Goal: Task Accomplishment & Management: Manage account settings

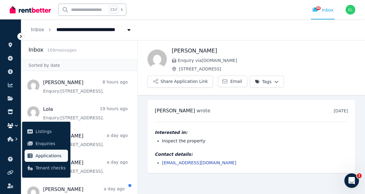
click at [52, 153] on span "Applications" at bounding box center [51, 155] width 30 height 7
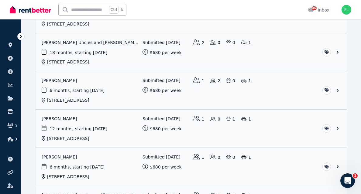
scroll to position [139, 0]
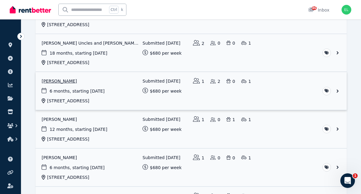
click at [53, 81] on link "View application: Natalie Trew" at bounding box center [191, 91] width 311 height 38
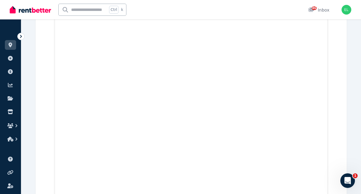
scroll to position [3603, 0]
click at [9, 46] on icon at bounding box center [11, 45] width 4 height 5
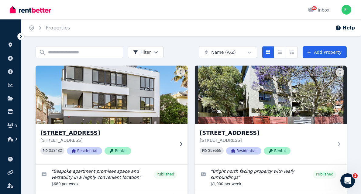
click at [104, 96] on img at bounding box center [111, 94] width 159 height 61
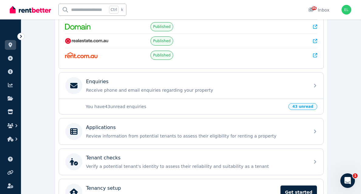
scroll to position [149, 0]
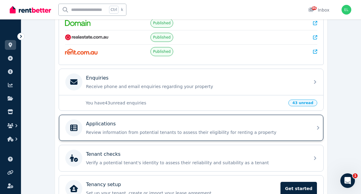
click at [103, 126] on p "Applications" at bounding box center [101, 123] width 30 height 7
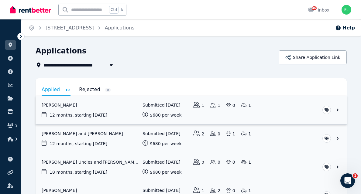
click at [57, 105] on link "View application: Lili Gustinah" at bounding box center [191, 110] width 311 height 28
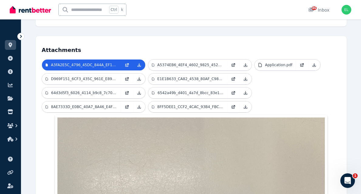
scroll to position [144, 0]
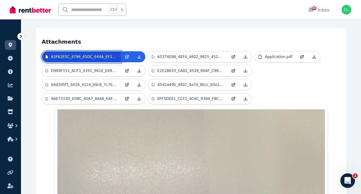
click at [108, 54] on p "A3FA2E5C_4796_45DC_844A_EF17324069B3.jpeg" at bounding box center [84, 56] width 66 height 5
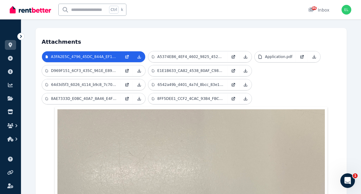
drag, startPoint x: 138, startPoint y: 50, endPoint x: 147, endPoint y: 33, distance: 19.0
drag, startPoint x: 147, startPoint y: 33, endPoint x: 139, endPoint y: 50, distance: 18.2
drag, startPoint x: 139, startPoint y: 50, endPoint x: 146, endPoint y: 22, distance: 28.1
click at [140, 54] on icon at bounding box center [139, 56] width 5 height 5
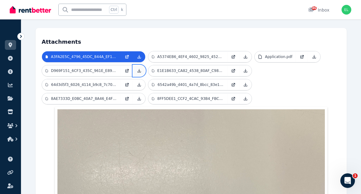
click at [140, 68] on icon at bounding box center [139, 70] width 5 height 5
click at [139, 82] on icon at bounding box center [139, 84] width 5 height 5
click at [139, 97] on icon at bounding box center [139, 98] width 3 height 3
click at [246, 54] on icon at bounding box center [245, 56] width 5 height 5
click at [245, 69] on icon at bounding box center [245, 70] width 3 height 3
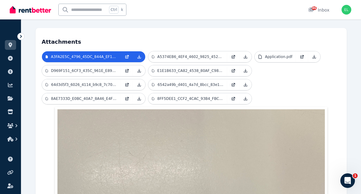
click at [238, 34] on h4 "Attachments" at bounding box center [191, 40] width 299 height 12
click at [246, 68] on icon at bounding box center [245, 70] width 5 height 5
drag, startPoint x: 245, startPoint y: 77, endPoint x: 265, endPoint y: 72, distance: 20.6
drag, startPoint x: 265, startPoint y: 72, endPoint x: 245, endPoint y: 77, distance: 20.6
click at [245, 83] on icon at bounding box center [245, 84] width 3 height 3
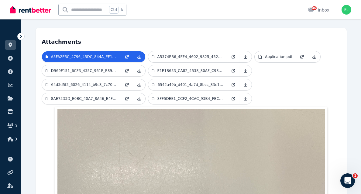
drag, startPoint x: 246, startPoint y: 91, endPoint x: 291, endPoint y: 74, distance: 48.1
click at [291, 74] on ul "A3FA2E5C_4796_45DC_844A_EF17324069B3.jpeg A5374EB6_4EF4_4602_9825_452EED2CB863.…" at bounding box center [191, 79] width 299 height 56
click at [246, 96] on icon at bounding box center [245, 98] width 5 height 5
click at [312, 54] on icon at bounding box center [314, 56] width 5 height 5
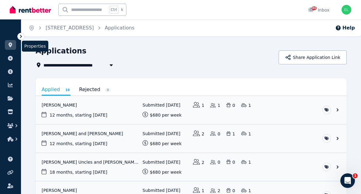
click at [11, 44] on icon at bounding box center [11, 45] width 4 height 5
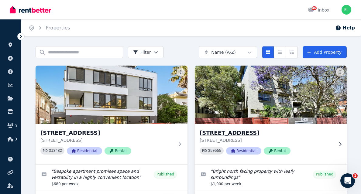
click at [261, 93] on img at bounding box center [270, 94] width 159 height 61
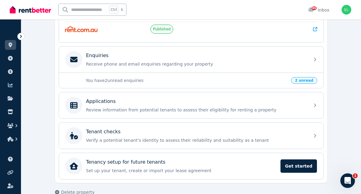
scroll to position [183, 0]
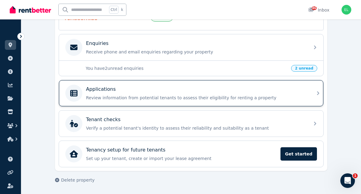
click at [104, 91] on p "Applications" at bounding box center [101, 89] width 30 height 7
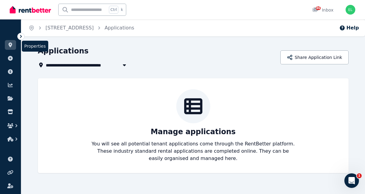
click at [12, 46] on icon at bounding box center [11, 45] width 4 height 5
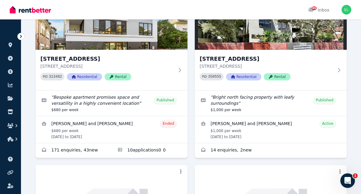
scroll to position [74, 0]
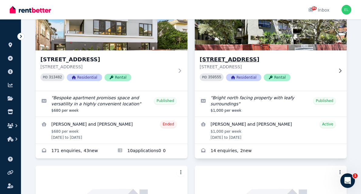
click at [242, 58] on h3 "[STREET_ADDRESS]" at bounding box center [267, 59] width 134 height 9
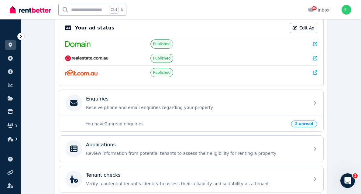
scroll to position [133, 0]
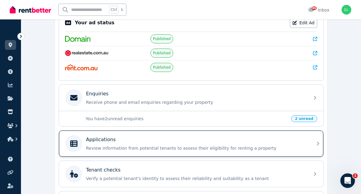
click at [98, 142] on p "Applications" at bounding box center [101, 139] width 30 height 7
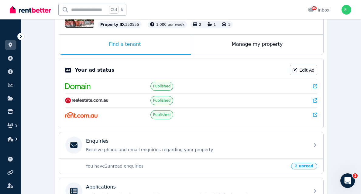
scroll to position [91, 0]
